Goal: Check status: Check status

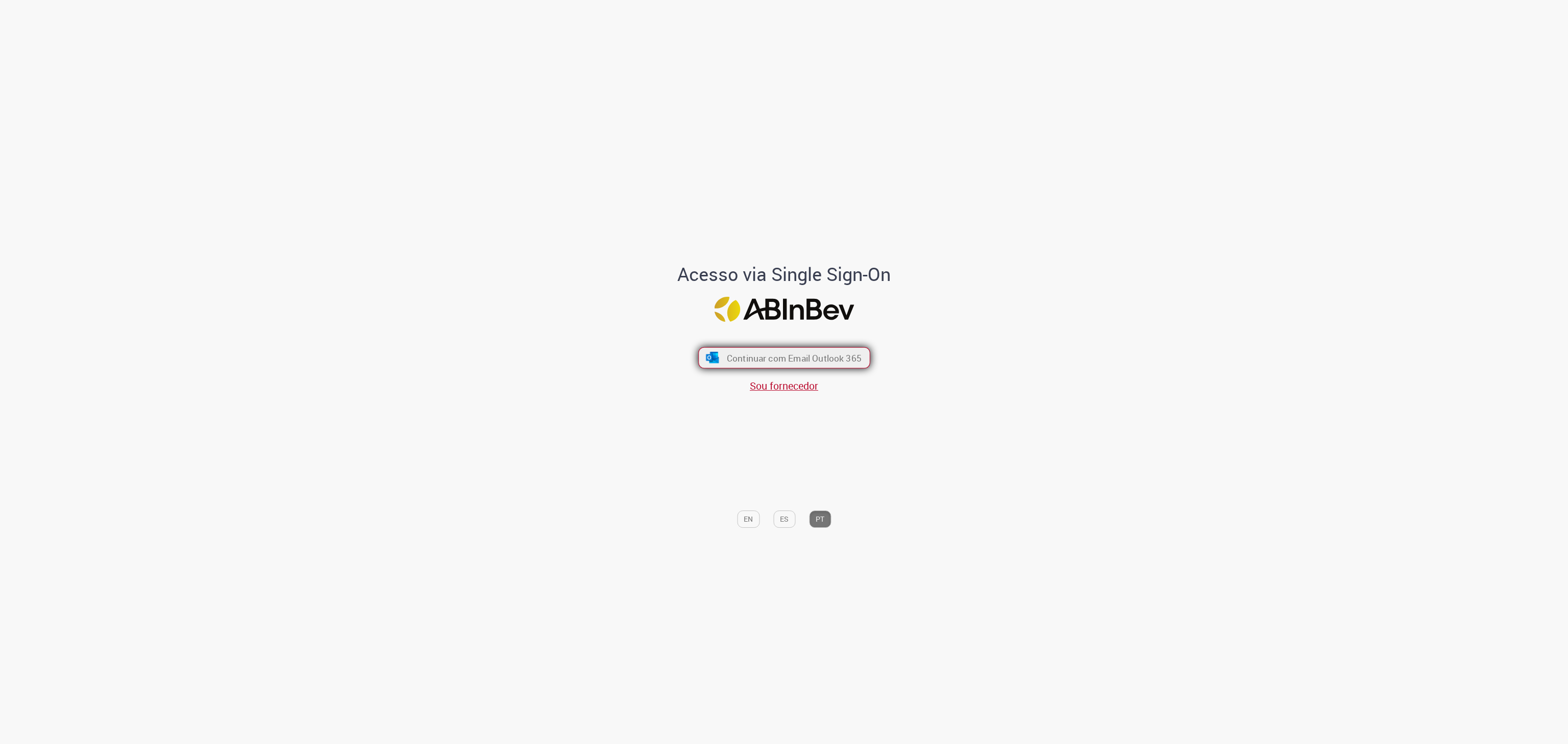
click at [762, 348] on button "Continuar com Email Outlook 365" at bounding box center [783, 358] width 172 height 22
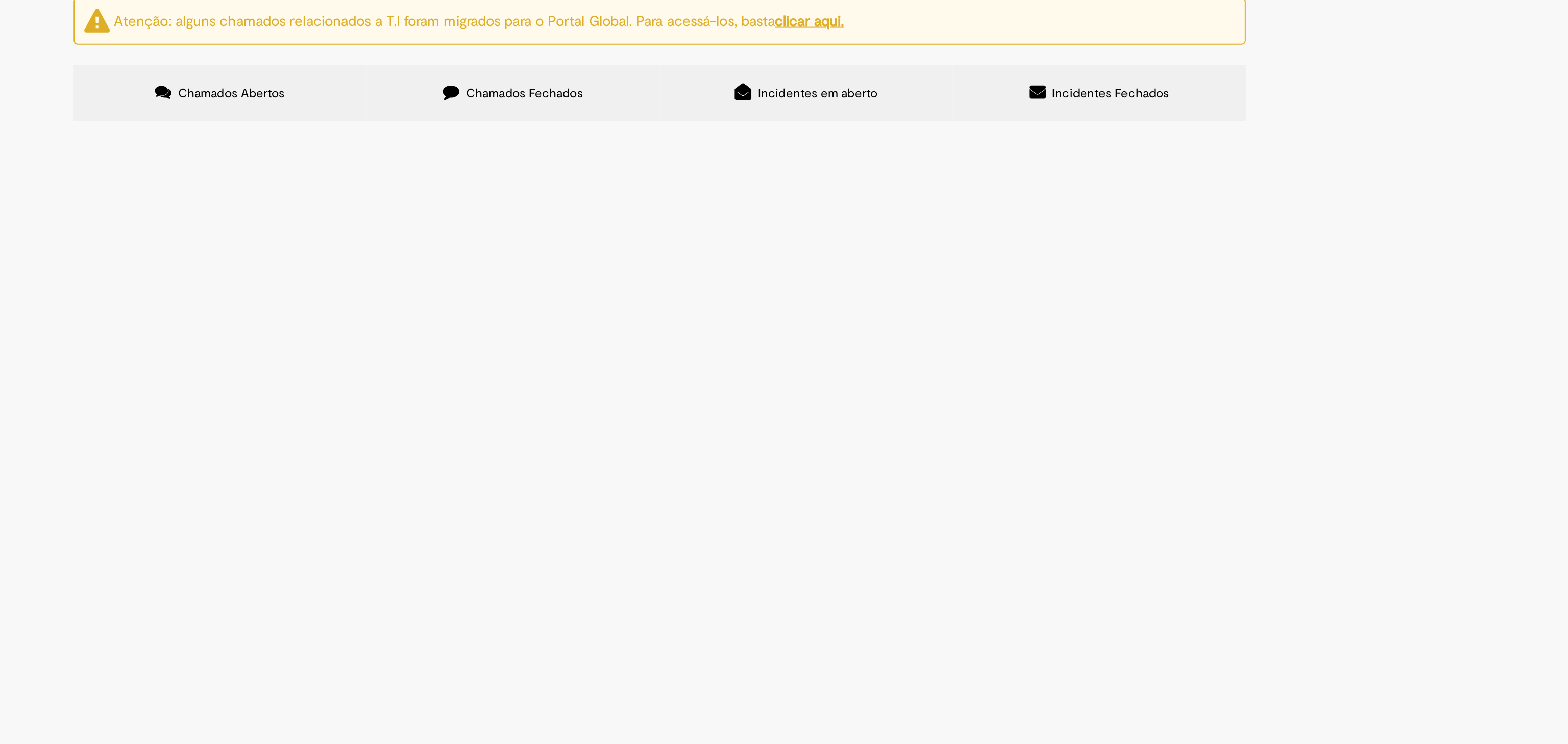
click at [0, 0] on span "Bom dia, dado que a janela de admissão mudou precisamos cancelar esse desligame…" at bounding box center [0, 0] width 0 height 0
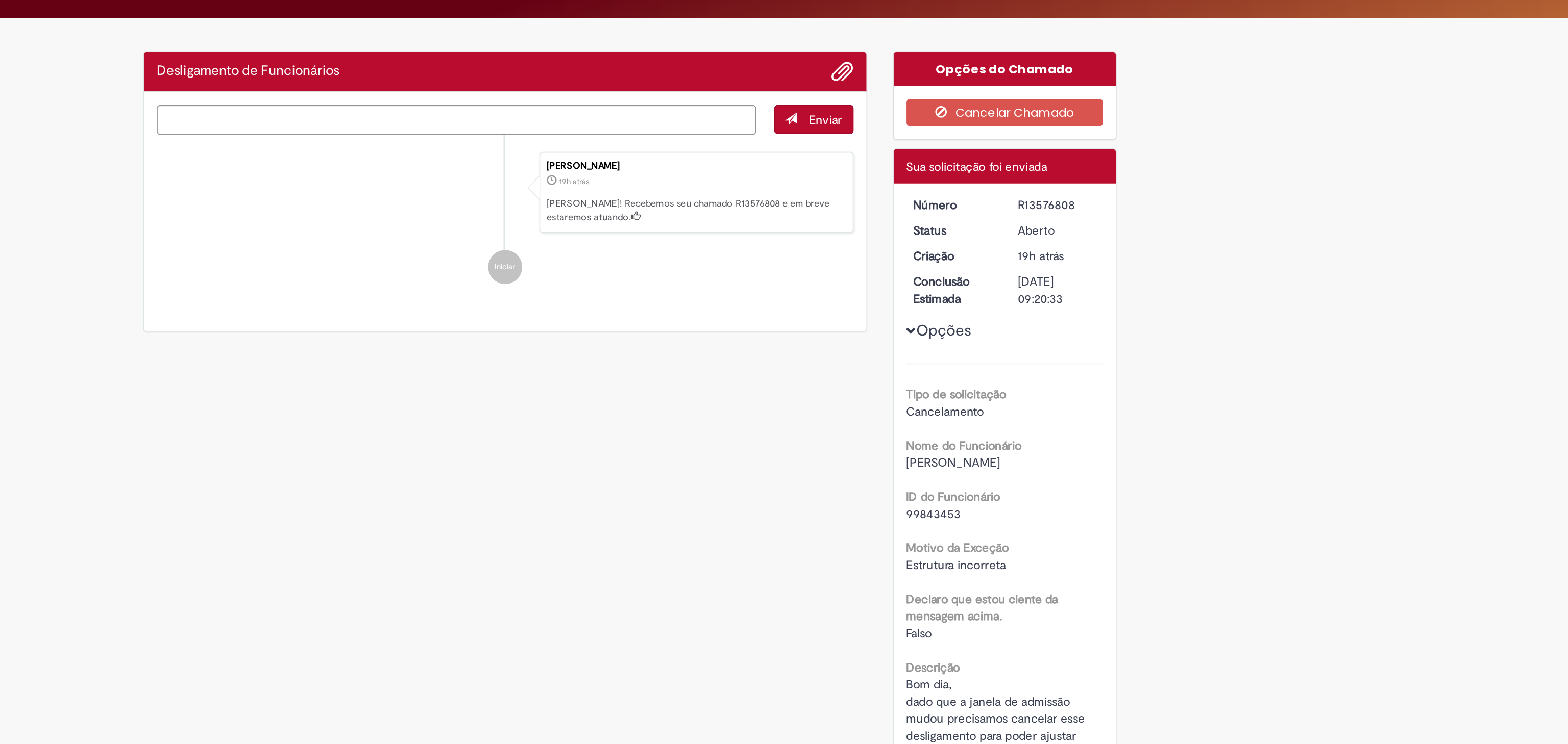
click at [664, 208] on div "Enviar Amanda Canto Jorge 19h atrás 19 horas atrás Ola! Recebemos seu chamado R…" at bounding box center [709, 147] width 432 height 143
click at [651, 201] on ul "Amanda Canto Jorge 19h atrás 19 horas atrás Ola! Recebemos seu chamado R1357680…" at bounding box center [709, 151] width 416 height 100
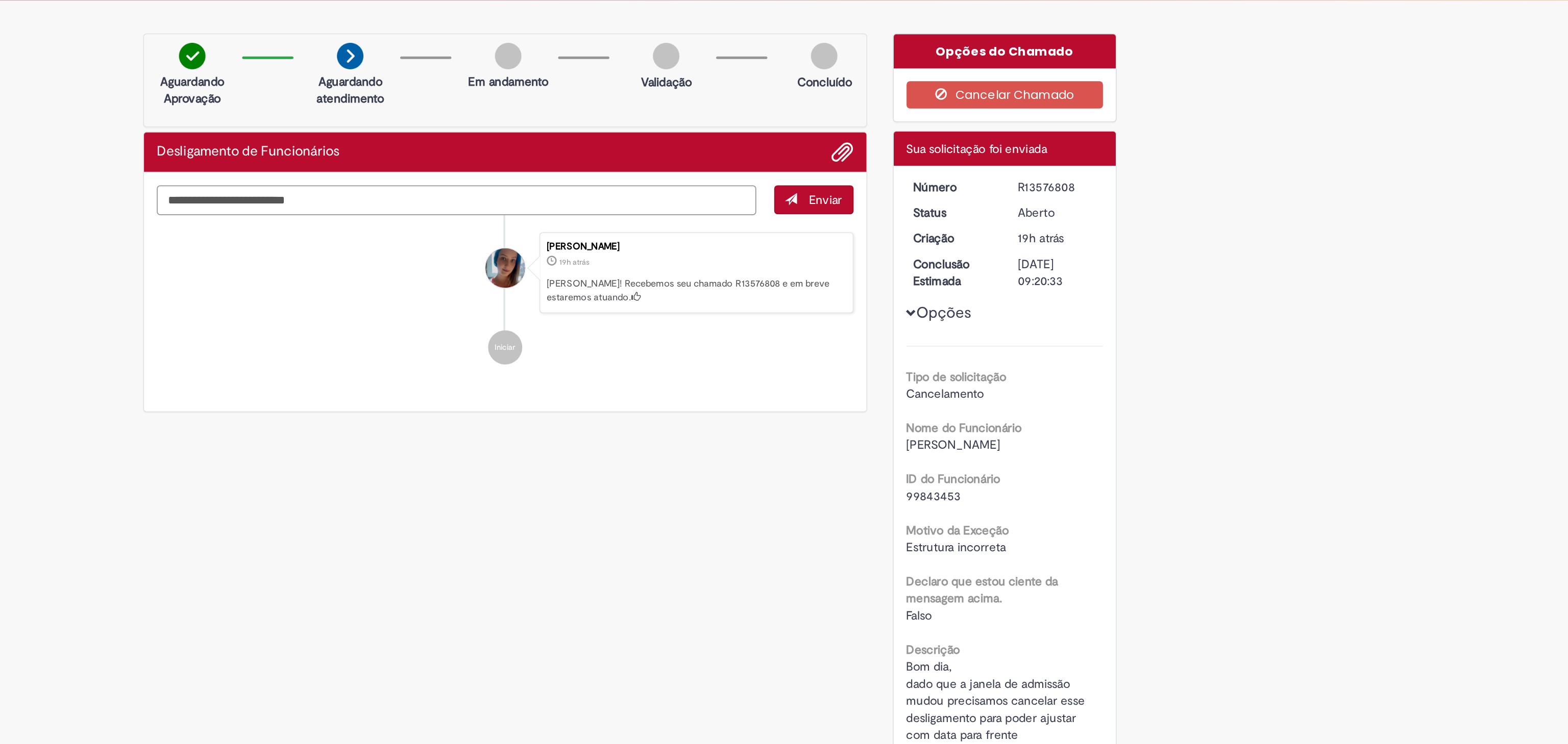
drag, startPoint x: 949, startPoint y: 295, endPoint x: 1046, endPoint y: 297, distance: 97.0
click at [1046, 297] on div "Daniel Felipe Padilha Jorge" at bounding box center [1008, 297] width 118 height 10
copy span "Daniel Felipe Padilha Jorge"
drag, startPoint x: 993, startPoint y: 329, endPoint x: 948, endPoint y: 329, distance: 45.0
click at [948, 329] on div "Número R13576808 Status Aberto Criação 19h atrás 19 horas atrás Conclusão Estim…" at bounding box center [1008, 310] width 133 height 361
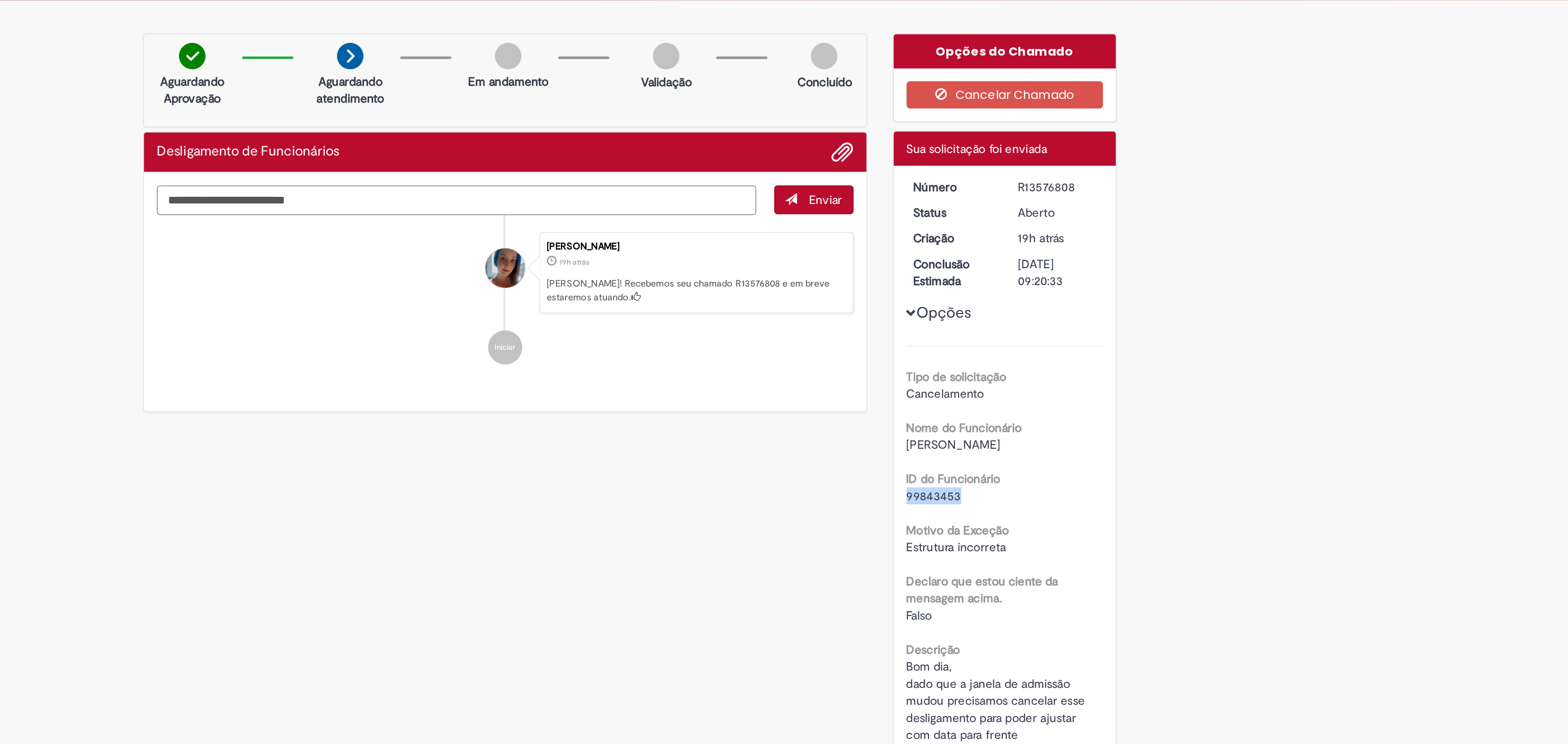
copy span "99843453"
drag, startPoint x: 1013, startPoint y: 145, endPoint x: 1069, endPoint y: 141, distance: 56.1
click at [1069, 141] on dd "R13576808" at bounding box center [1039, 142] width 63 height 10
copy div "R13576808"
